Goal: Check status

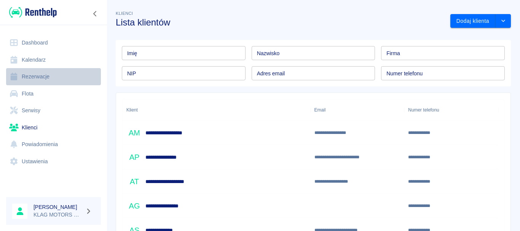
click at [76, 77] on link "Rezerwacje" at bounding box center [53, 76] width 95 height 17
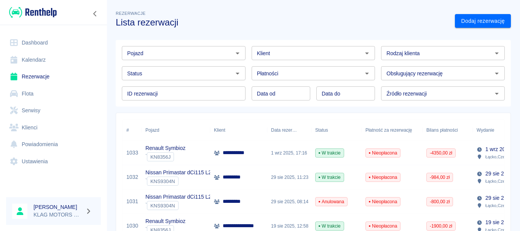
click at [198, 154] on div "Renault Symbioz ` KN8356J" at bounding box center [176, 153] width 68 height 24
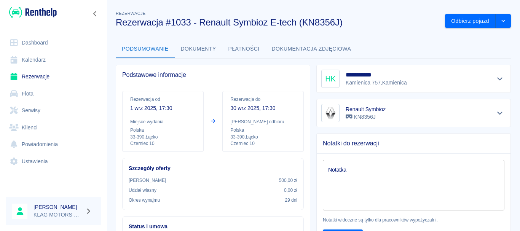
click at [254, 49] on button "Płatności" at bounding box center [243, 49] width 43 height 18
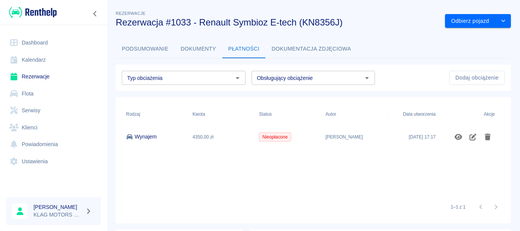
click at [208, 51] on button "Dokumenty" at bounding box center [199, 49] width 48 height 18
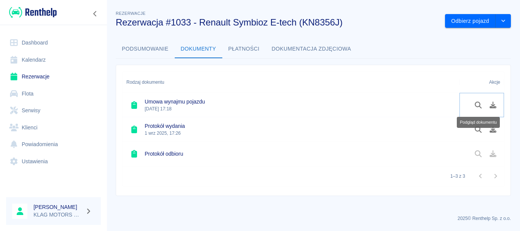
click at [478, 104] on icon "Podgląd dokumentu" at bounding box center [478, 105] width 9 height 7
click at [142, 48] on button "Podsumowanie" at bounding box center [145, 49] width 59 height 18
